Goal: Go to known website: Access a specific website the user already knows

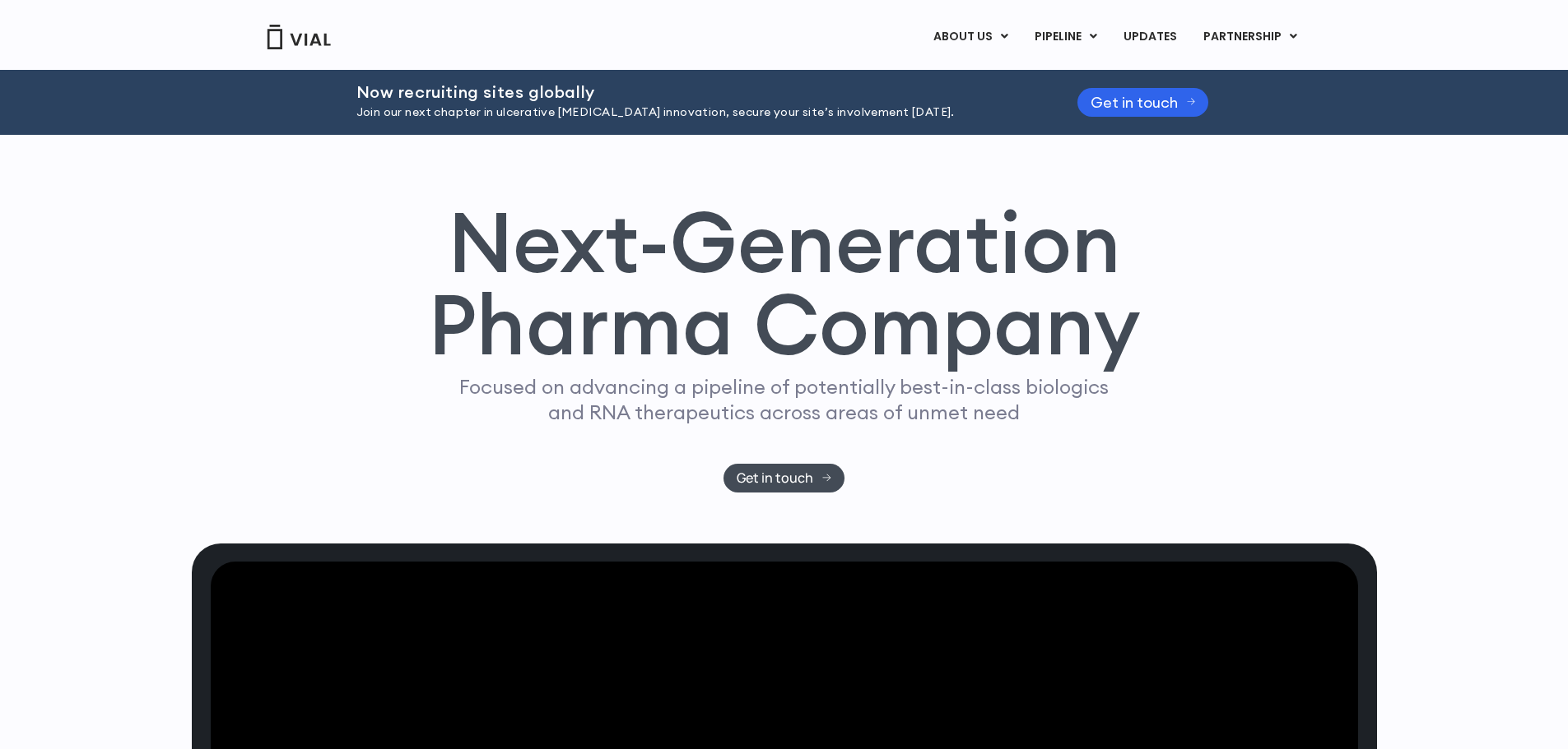
click at [300, 28] on img at bounding box center [299, 37] width 66 height 25
